Goal: Task Accomplishment & Management: Use online tool/utility

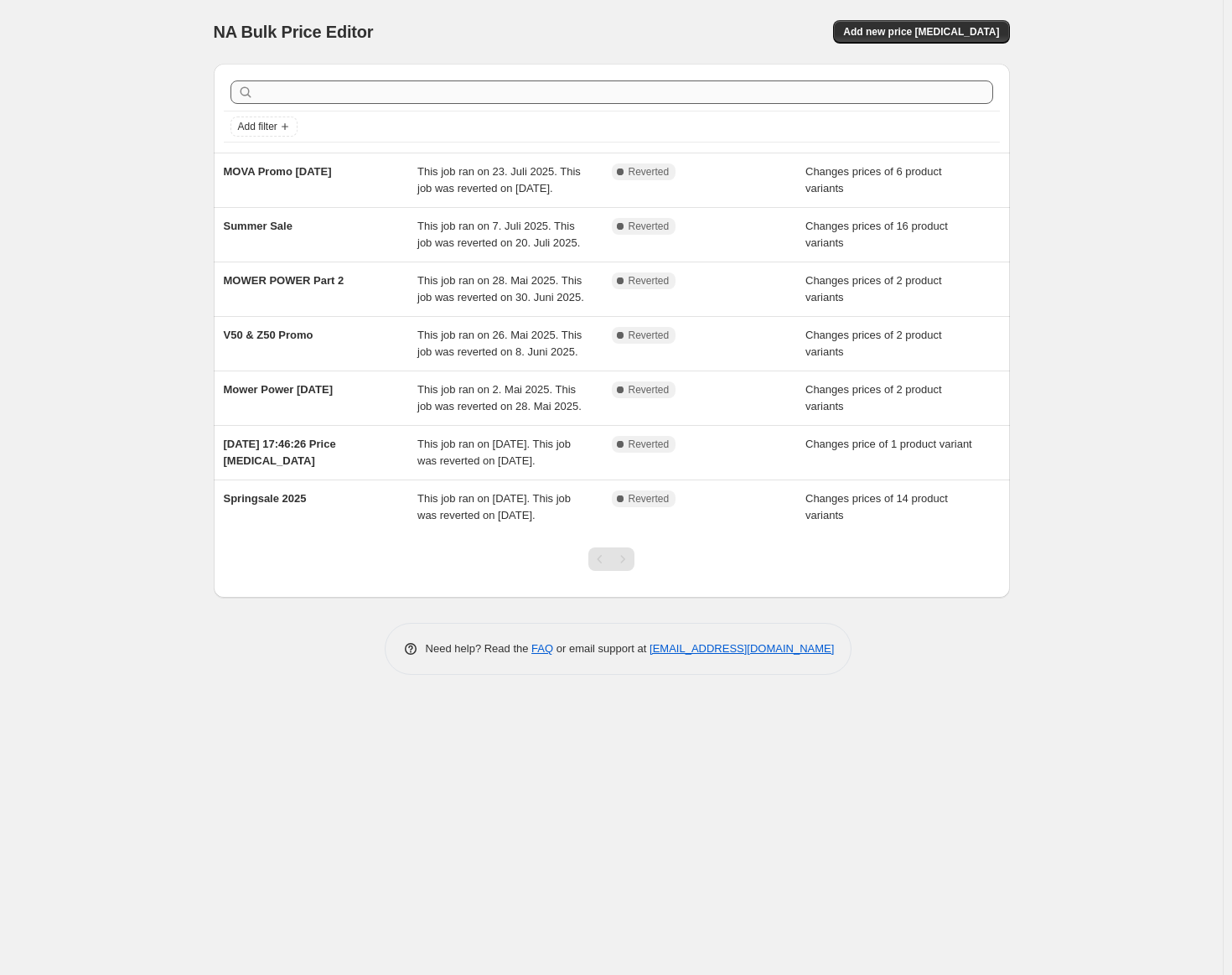
drag, startPoint x: 505, startPoint y: 102, endPoint x: 518, endPoint y: 99, distance: 13.3
click at [511, 99] on div at bounding box center [612, 92] width 776 height 37
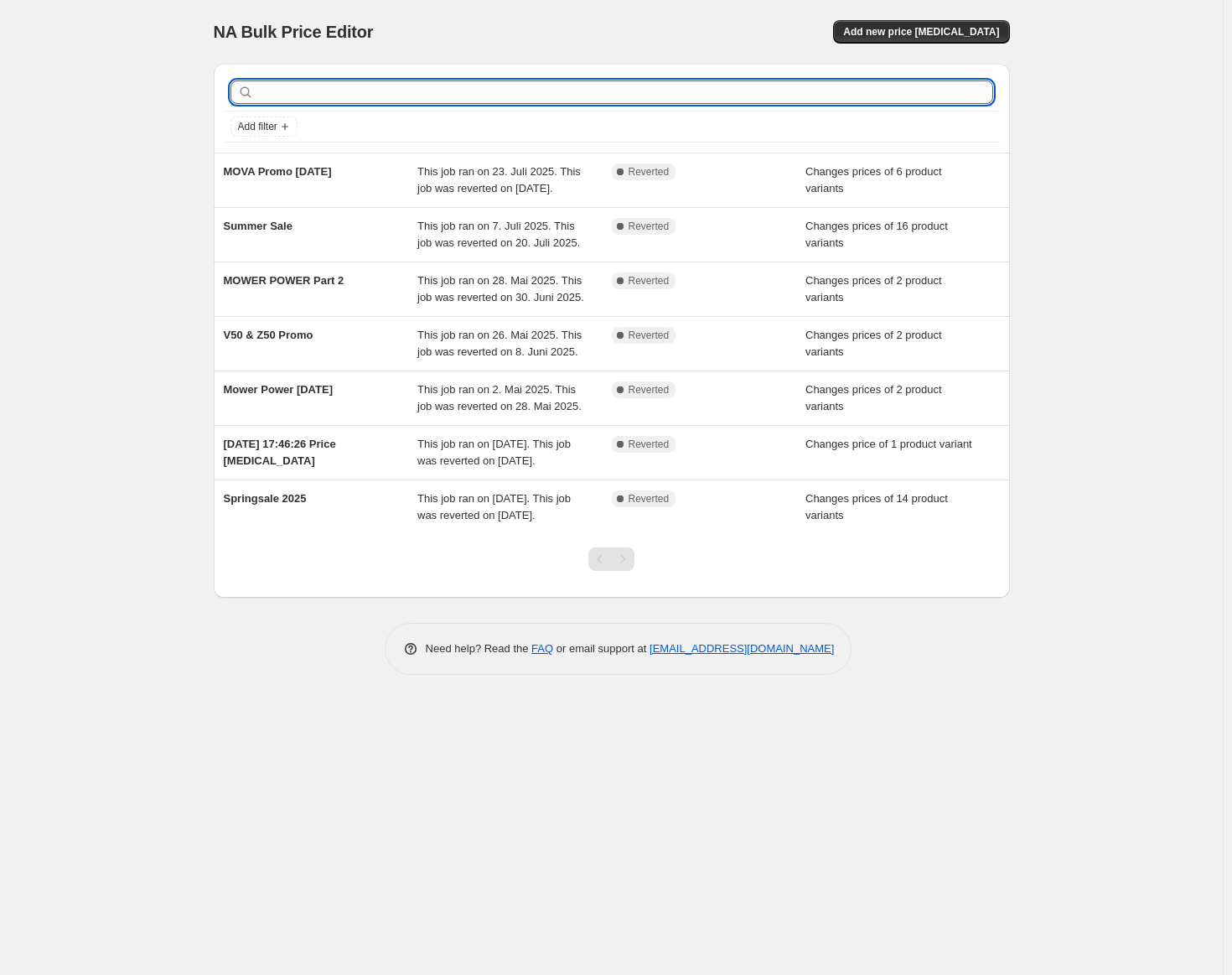
click at [491, 102] on input "text" at bounding box center [625, 93] width 736 height 24
click at [886, 21] on button "Add new price [MEDICAL_DATA]" at bounding box center [920, 32] width 176 height 24
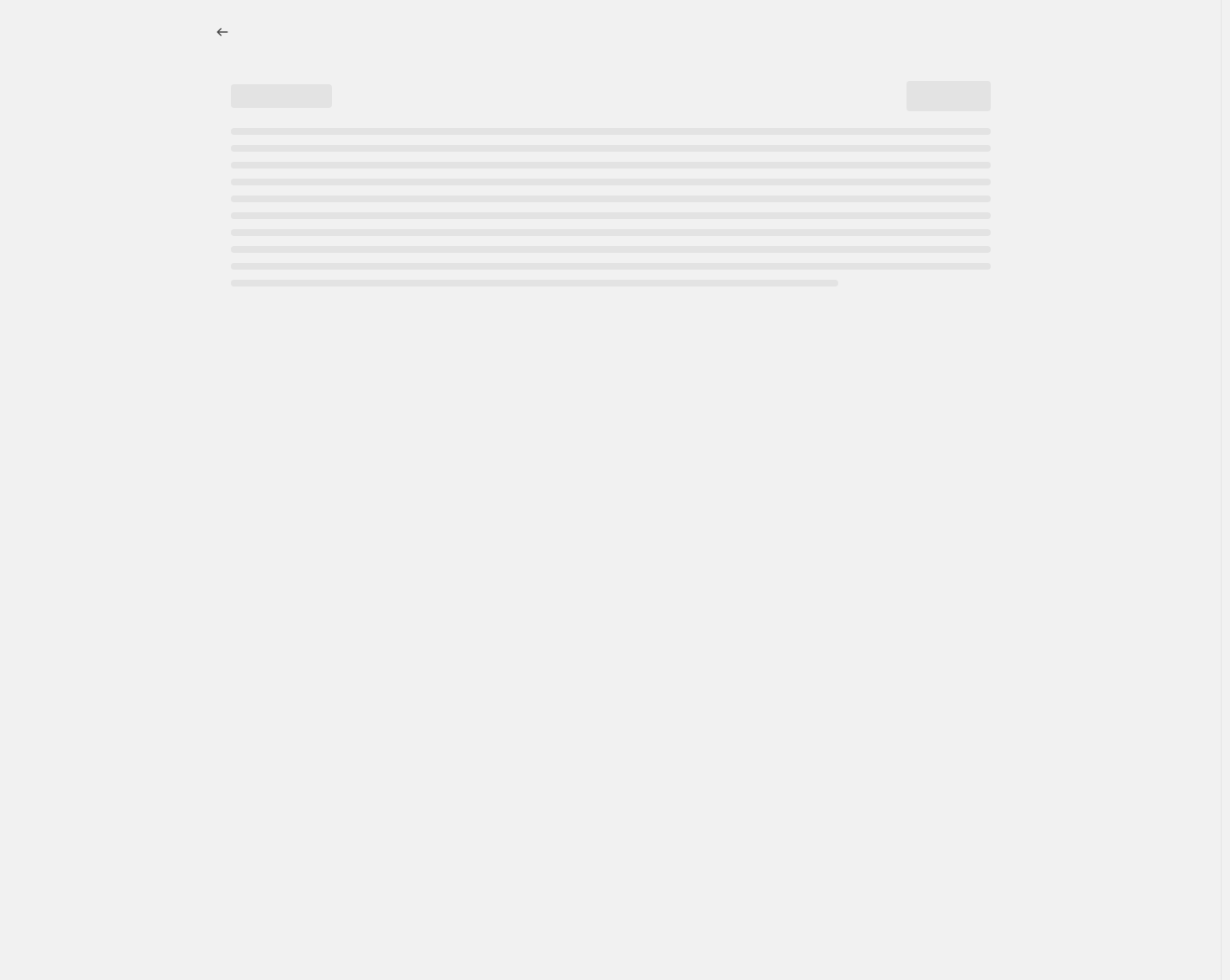
select select "percentage"
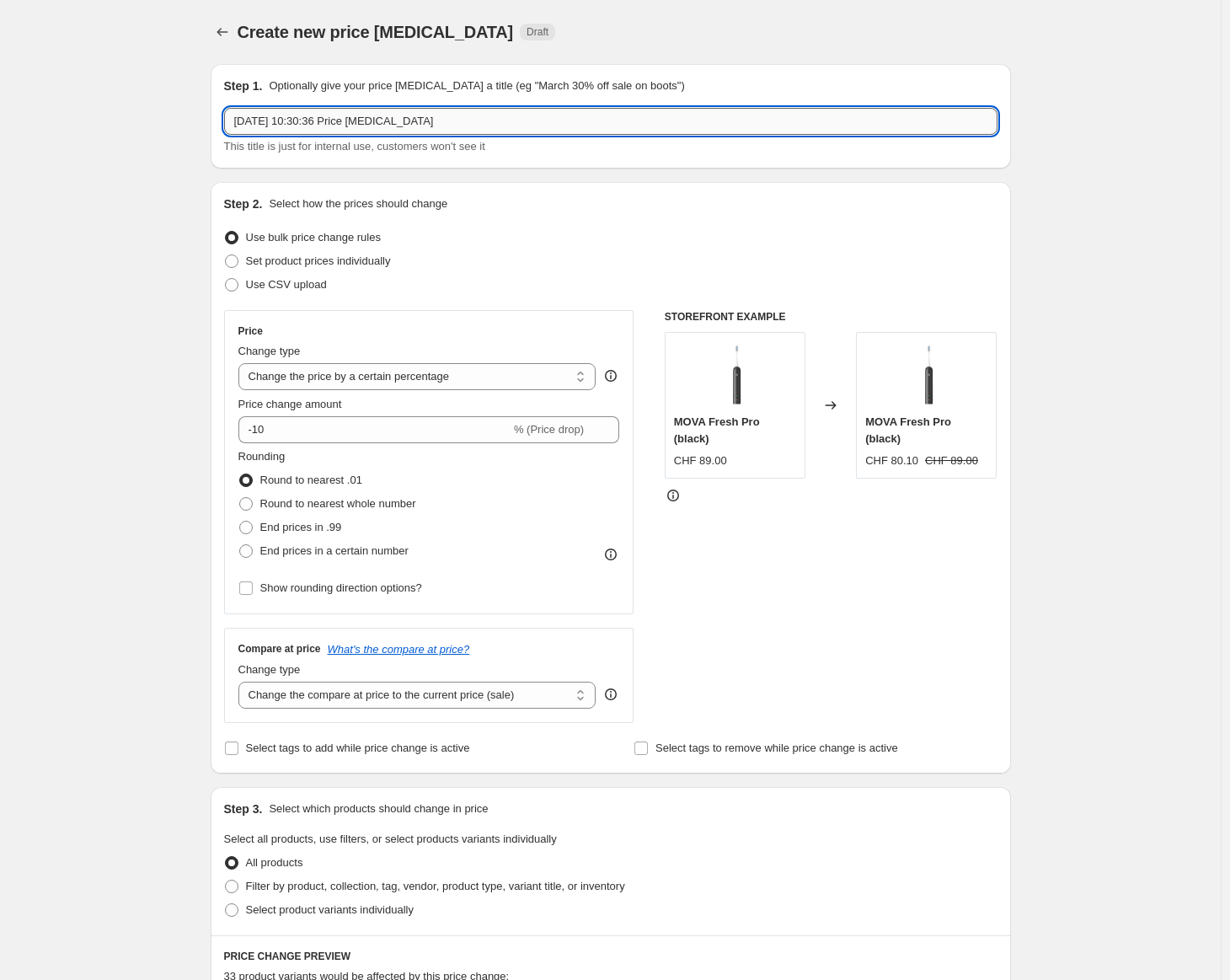
click at [347, 119] on input "[DATE] 10:30:36 Price [MEDICAL_DATA]" at bounding box center [611, 121] width 773 height 27
type input "Z60 Ultra Roller Cmplete"
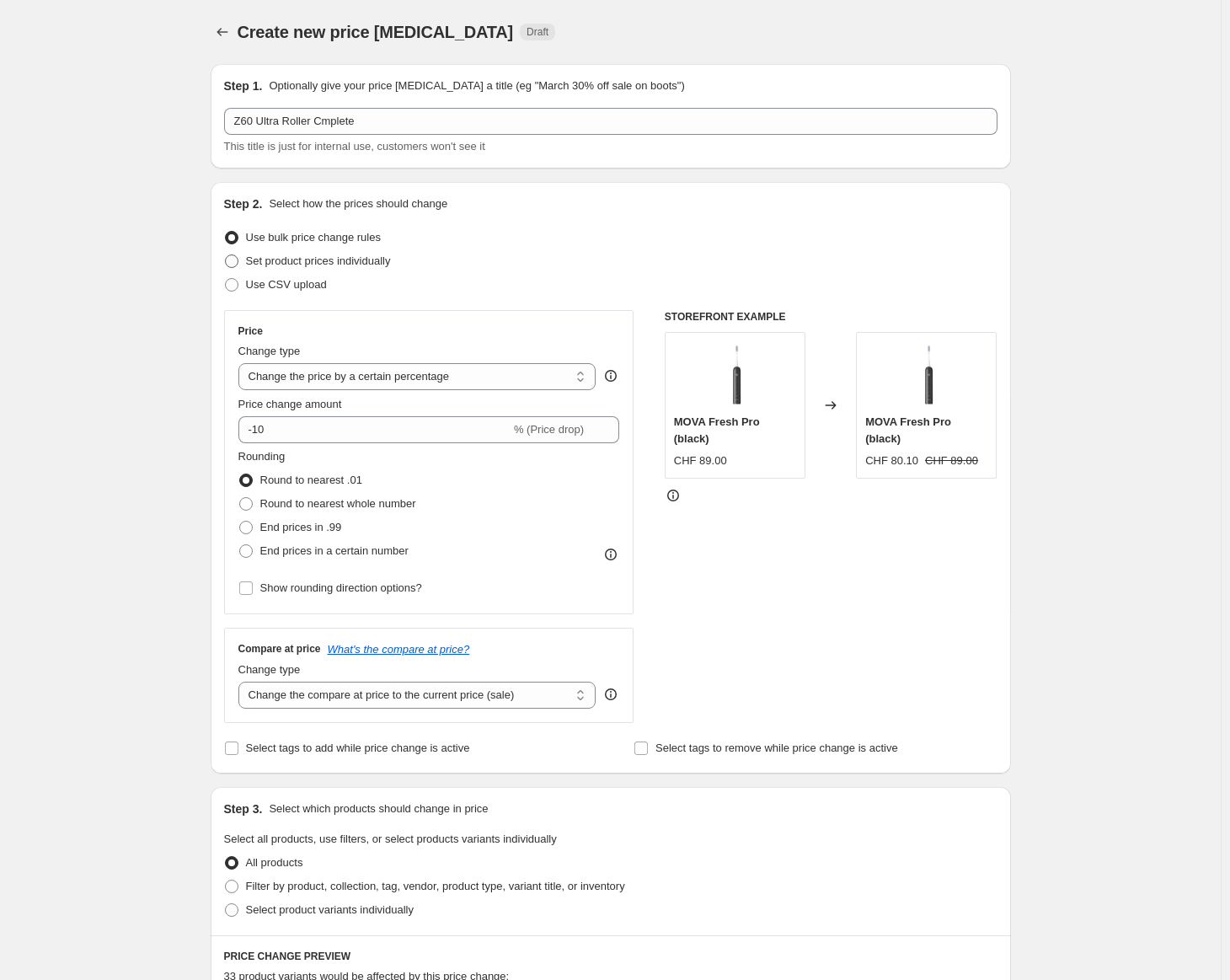
click at [283, 262] on span "Set product prices individually" at bounding box center [318, 260] width 145 height 13
click at [226, 255] on input "Set product prices individually" at bounding box center [225, 254] width 1 height 1
radio input "true"
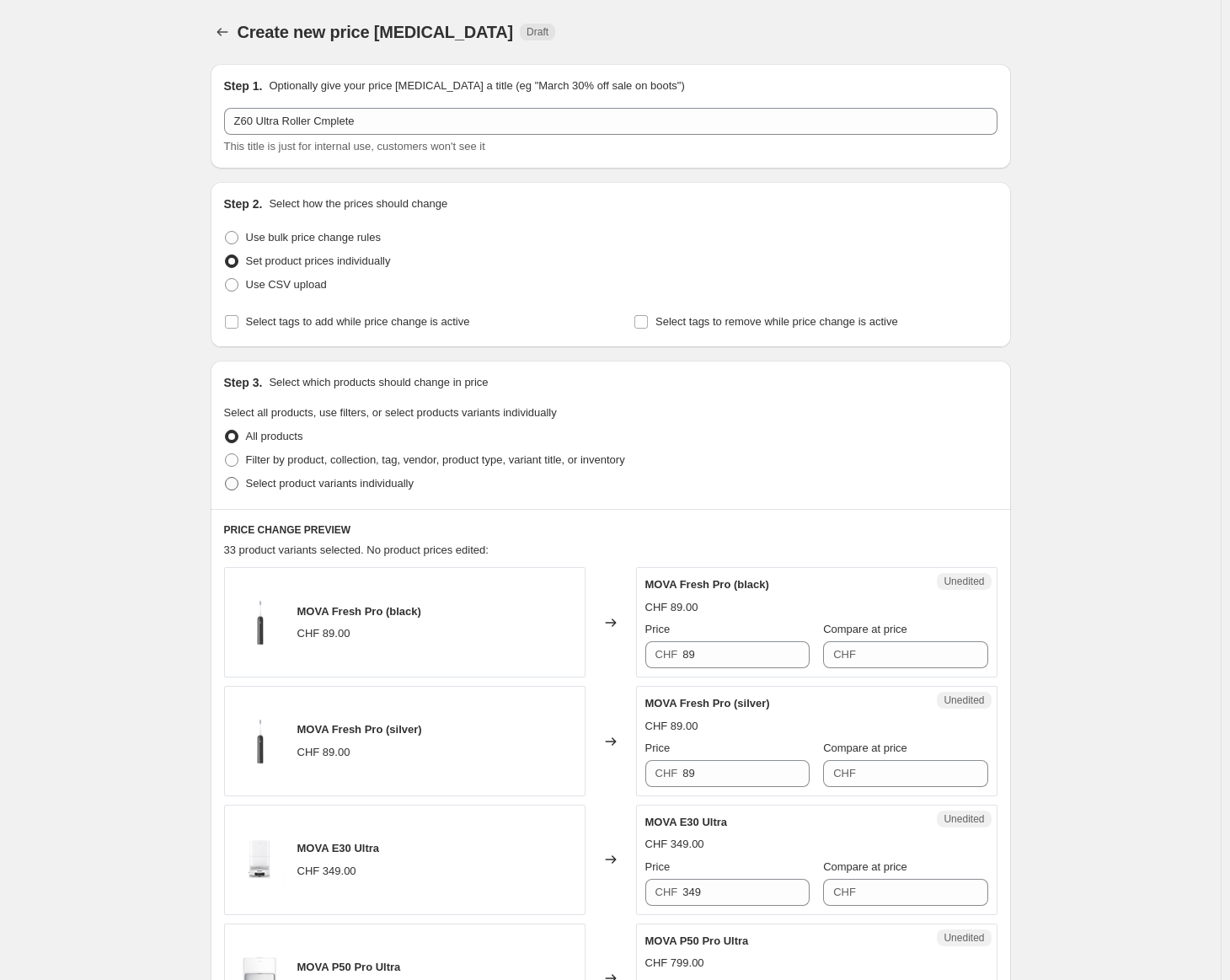
click at [286, 481] on span "Select product variants individually" at bounding box center [329, 483] width 167 height 13
click at [226, 478] on input "Select product variants individually" at bounding box center [225, 477] width 1 height 1
radio input "true"
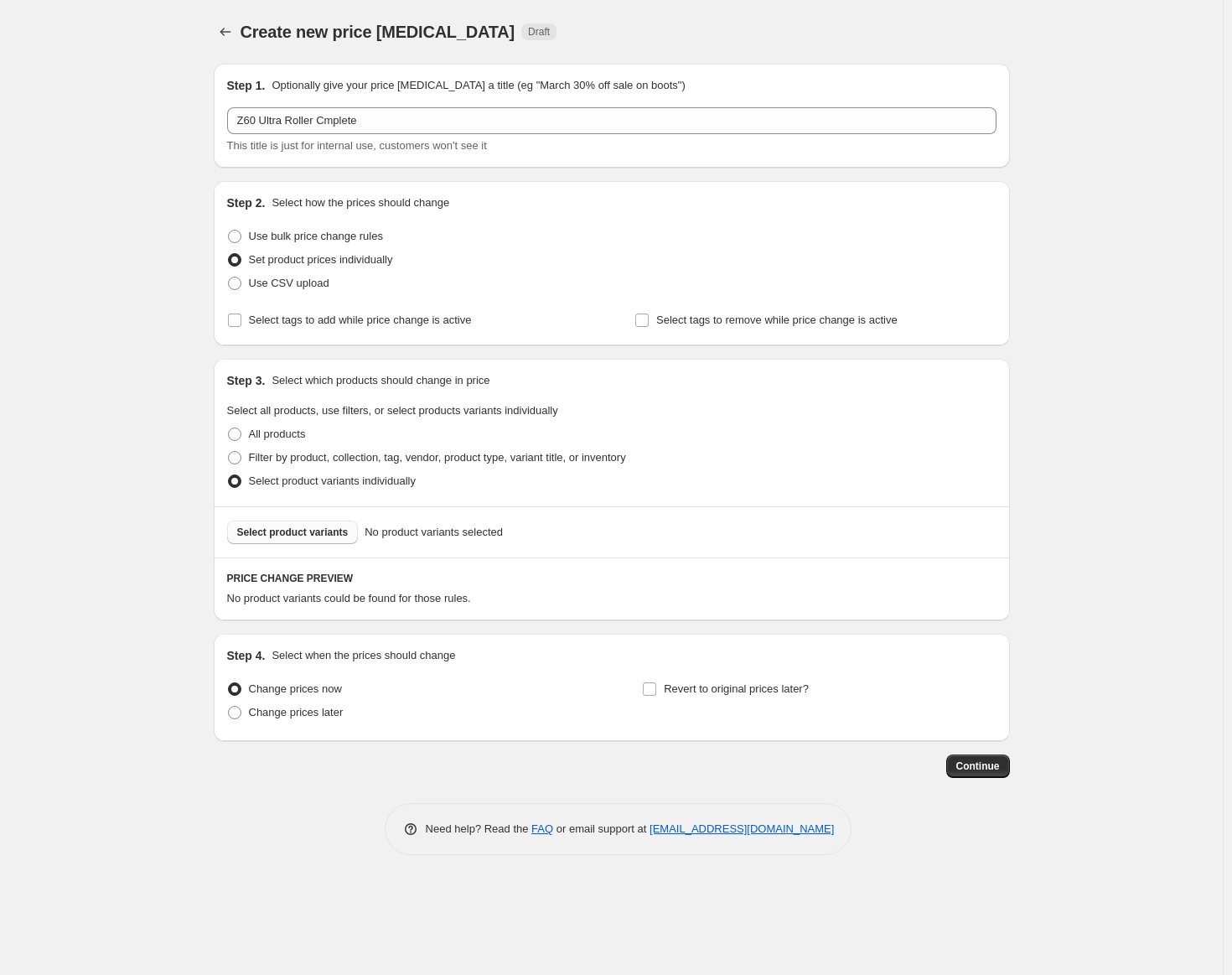
click at [305, 530] on span "Select product variants" at bounding box center [292, 533] width 111 height 14
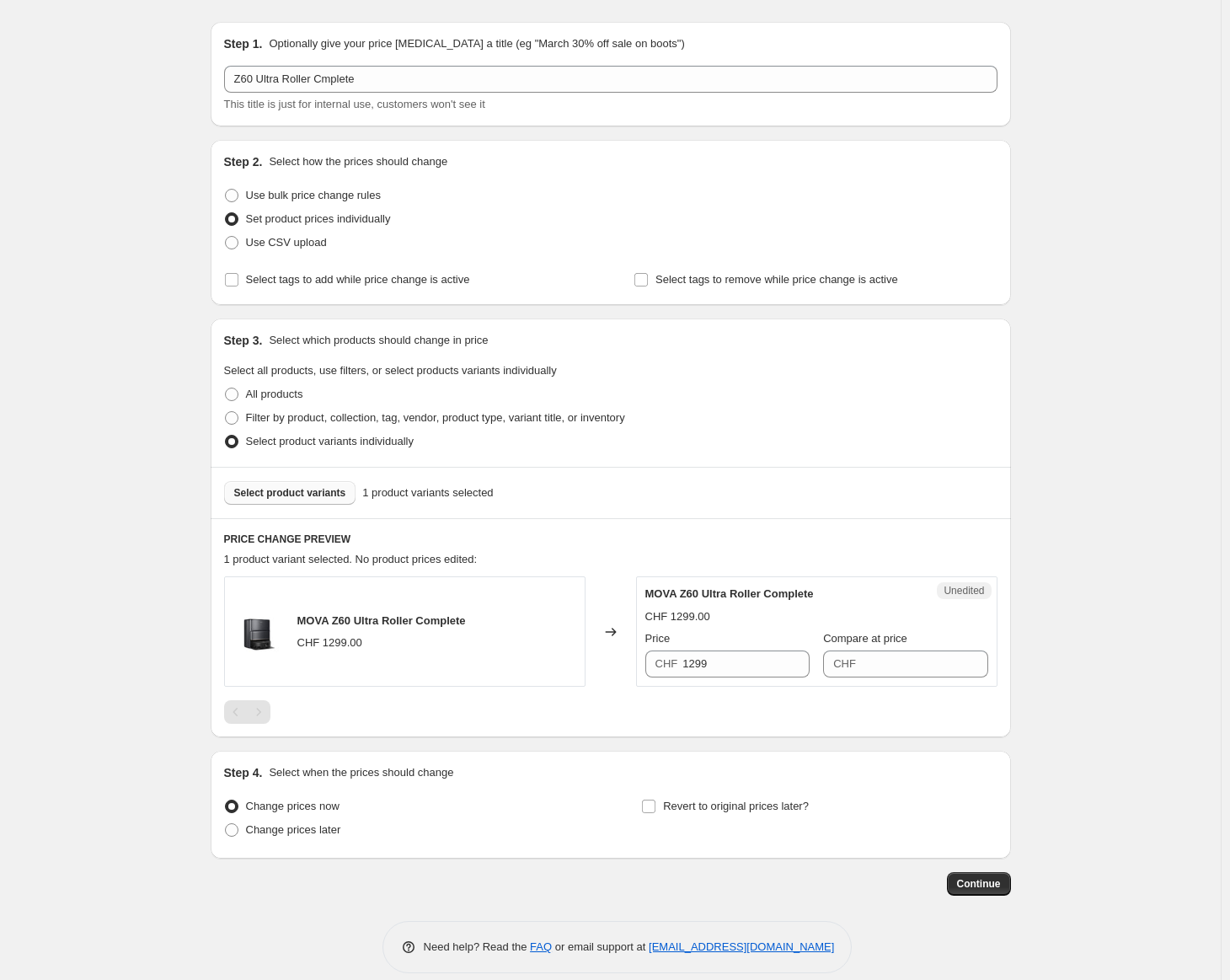
scroll to position [61, 0]
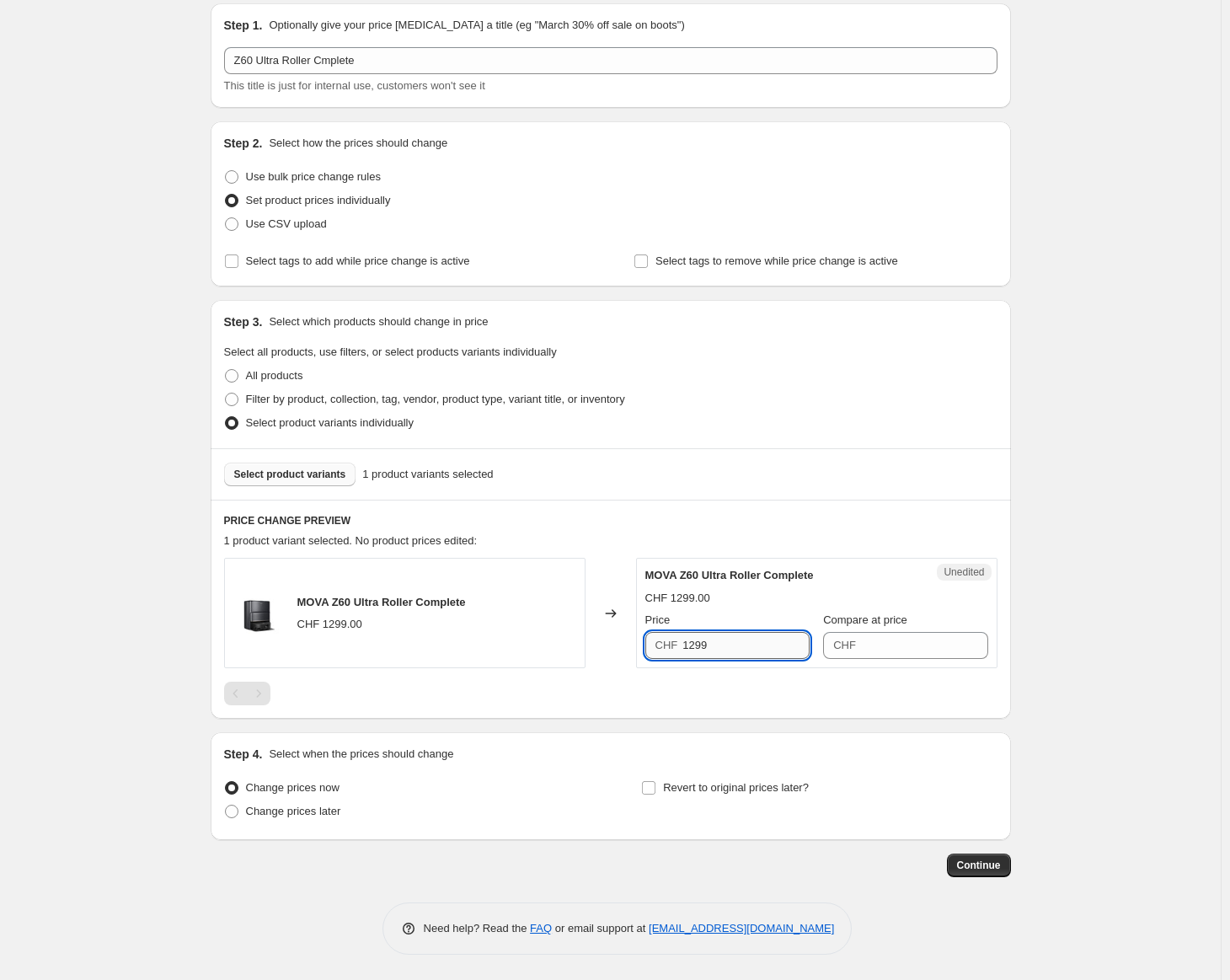
click at [726, 637] on input "1299" at bounding box center [746, 645] width 127 height 27
type input "1099"
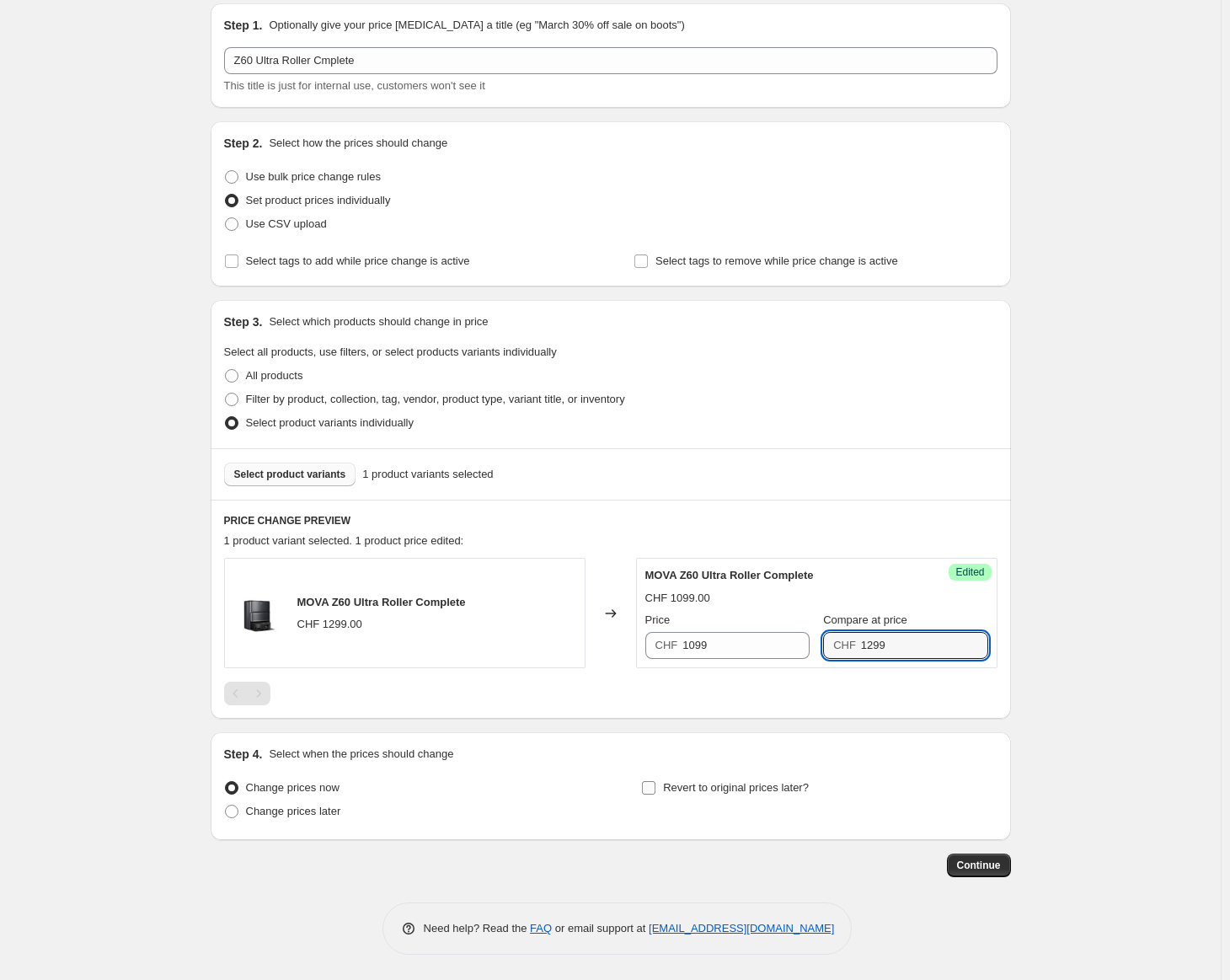
type input "1299"
click at [673, 781] on span "Revert to original prices later?" at bounding box center [736, 787] width 146 height 13
click at [656, 781] on input "Revert to original prices later?" at bounding box center [649, 788] width 14 height 14
checkbox input "true"
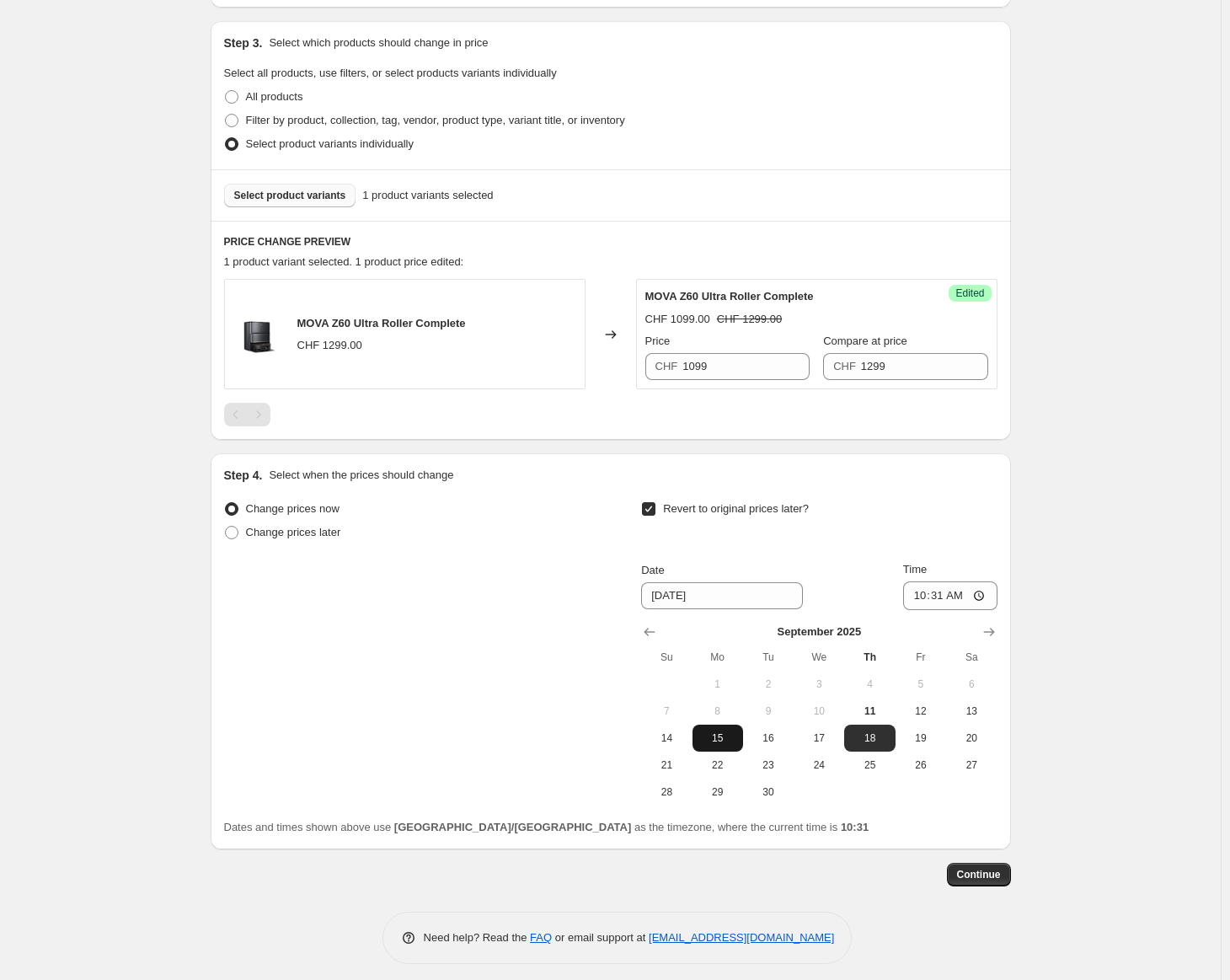
scroll to position [349, 0]
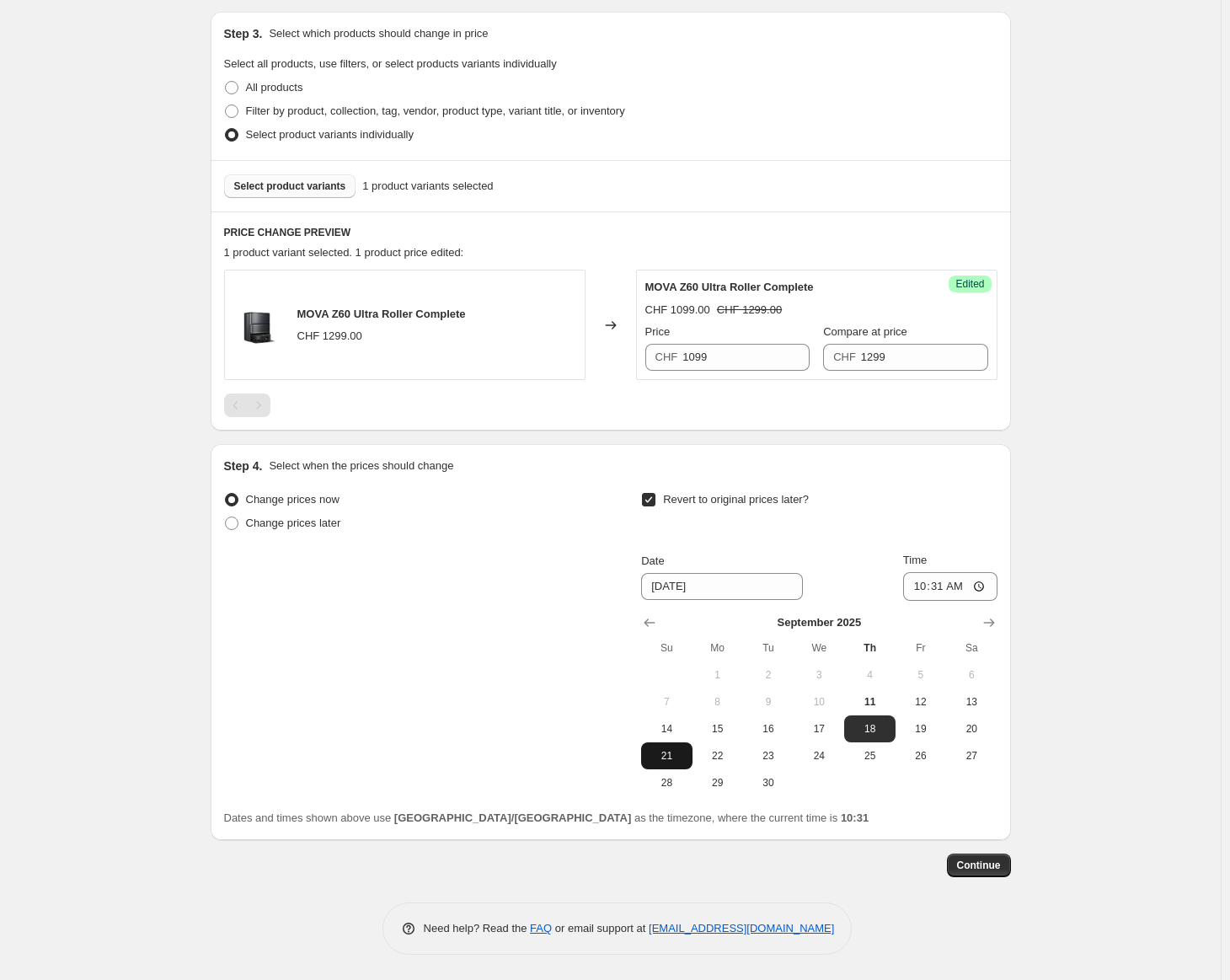
click at [673, 757] on span "21" at bounding box center [666, 756] width 37 height 14
type input "[DATE]"
click at [939, 592] on input "10:31" at bounding box center [950, 586] width 95 height 29
type input "23:59"
click at [997, 865] on span "Continue" at bounding box center [979, 866] width 44 height 14
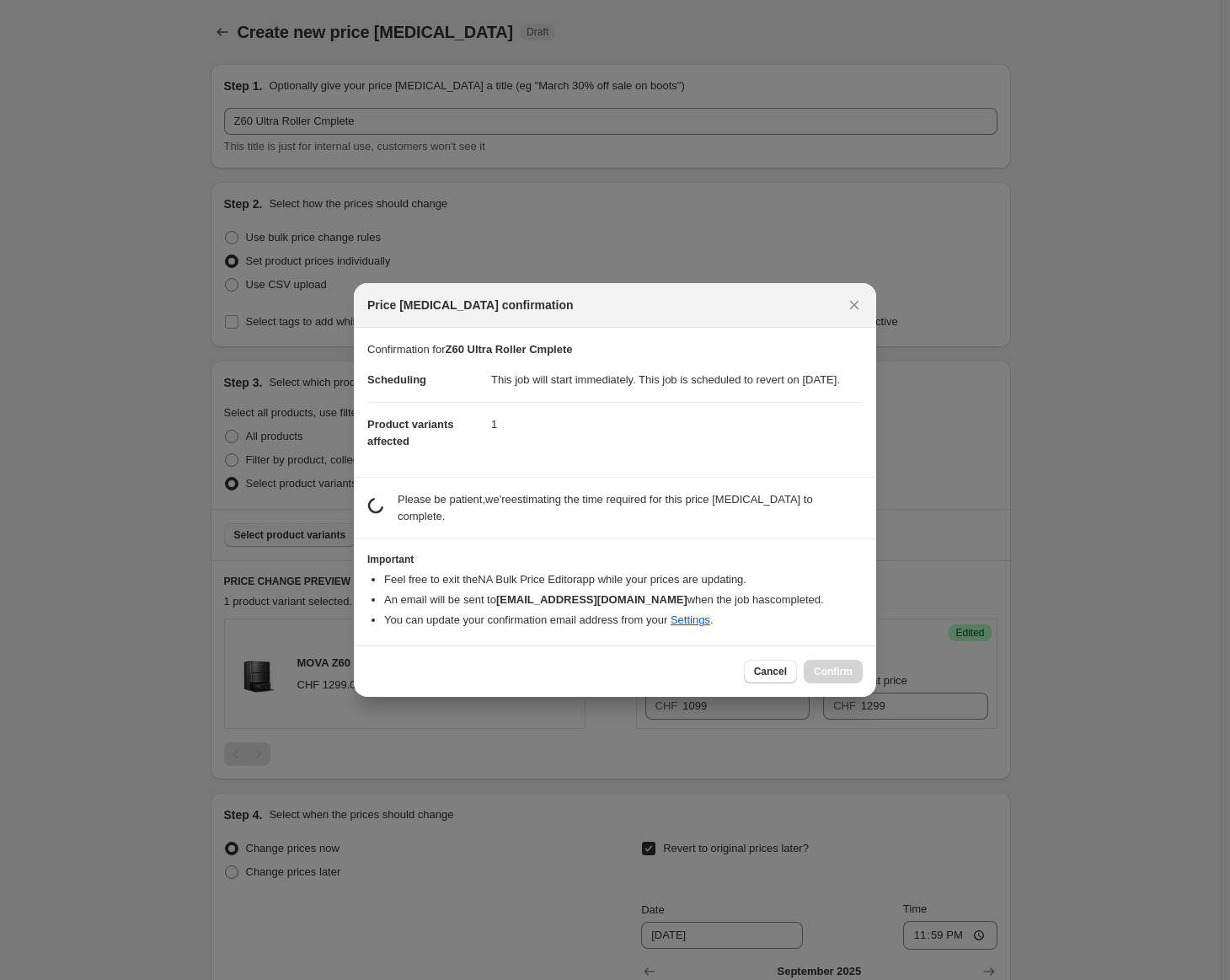
scroll to position [0, 0]
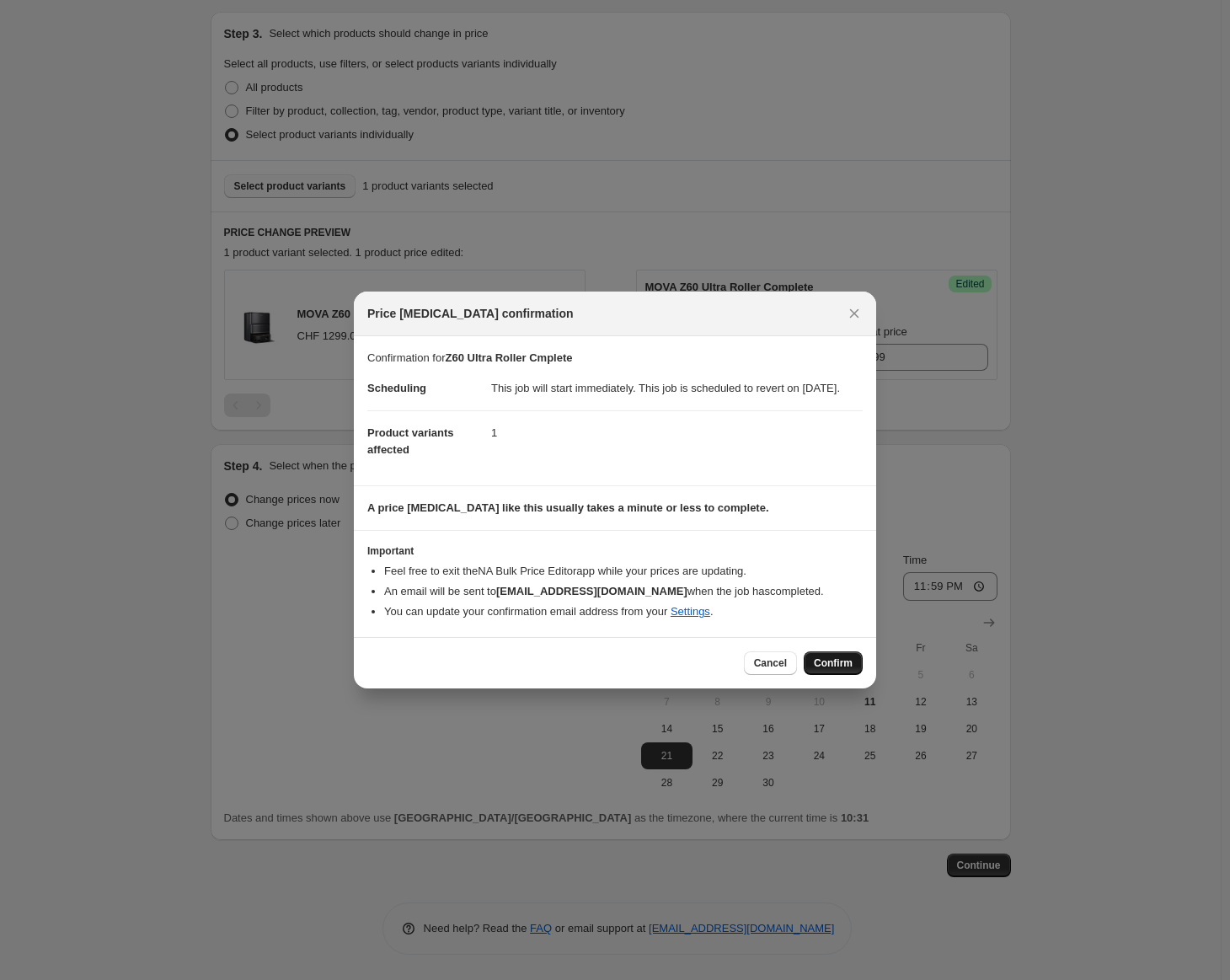
click at [815, 670] on button "Confirm" at bounding box center [833, 663] width 59 height 24
